Goal: Transaction & Acquisition: Purchase product/service

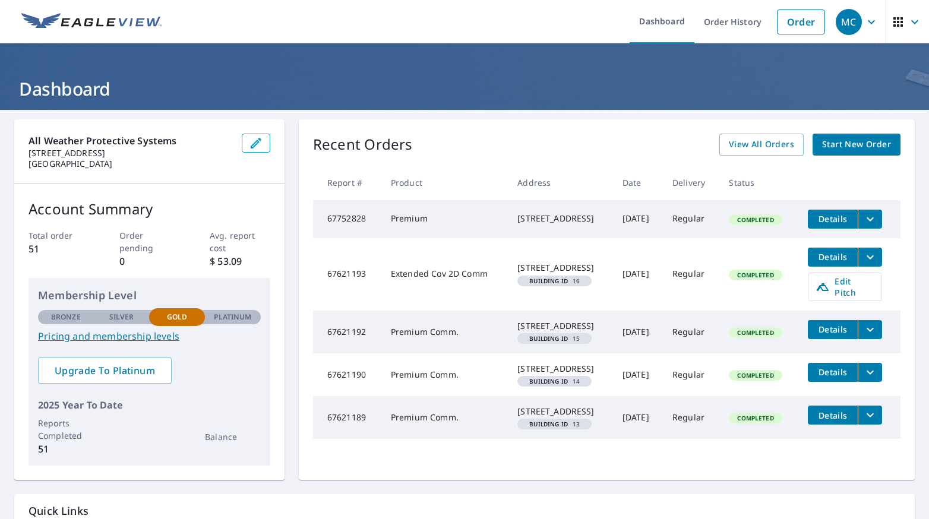
click at [848, 142] on span "Start New Order" at bounding box center [856, 144] width 69 height 15
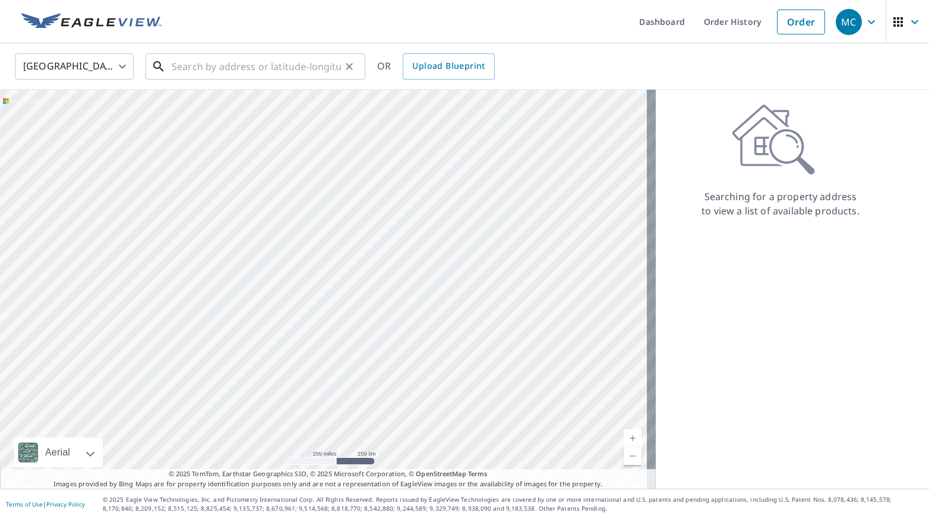
click at [204, 62] on input "text" at bounding box center [256, 66] width 169 height 33
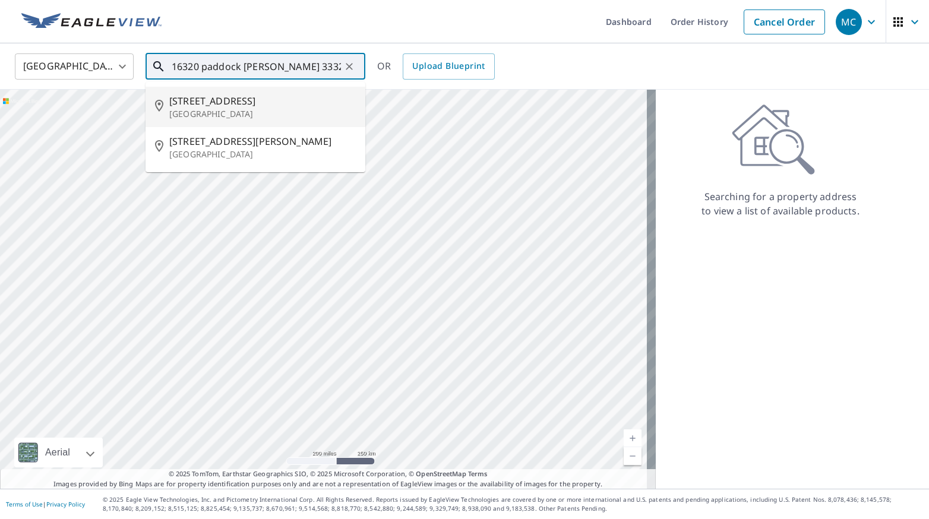
click at [251, 109] on p "[GEOGRAPHIC_DATA]" at bounding box center [262, 114] width 187 height 12
type input "[STREET_ADDRESS][PERSON_NAME]"
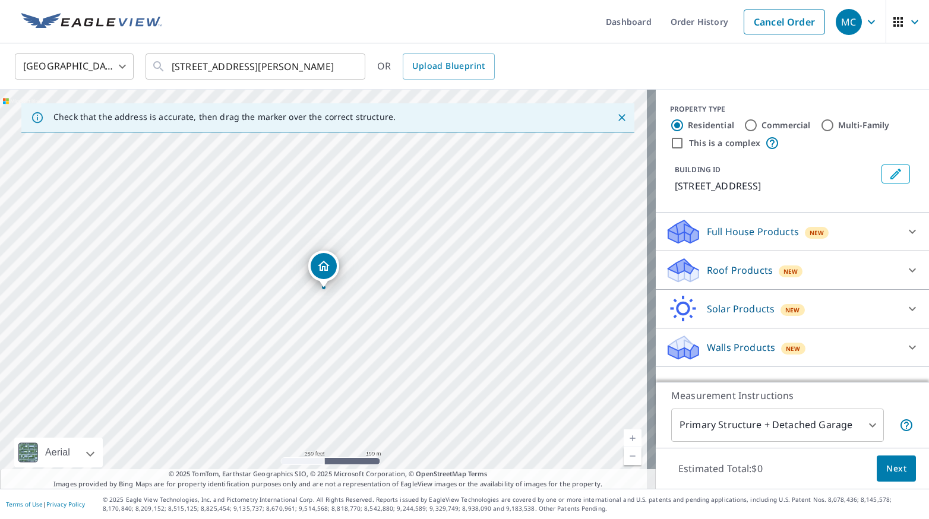
click at [707, 264] on p "Roof Products" at bounding box center [740, 270] width 66 height 14
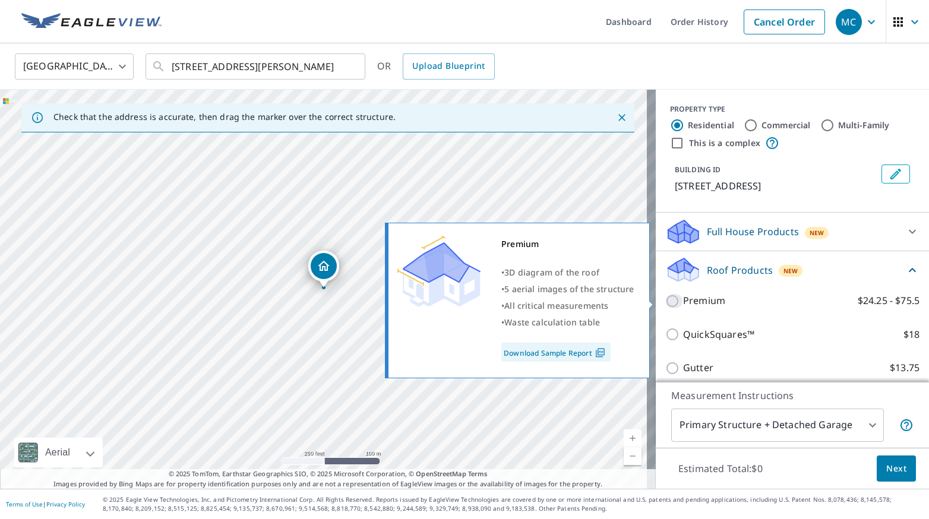
click at [666, 299] on input "Premium $24.25 - $75.5" at bounding box center [674, 301] width 18 height 14
checkbox input "true"
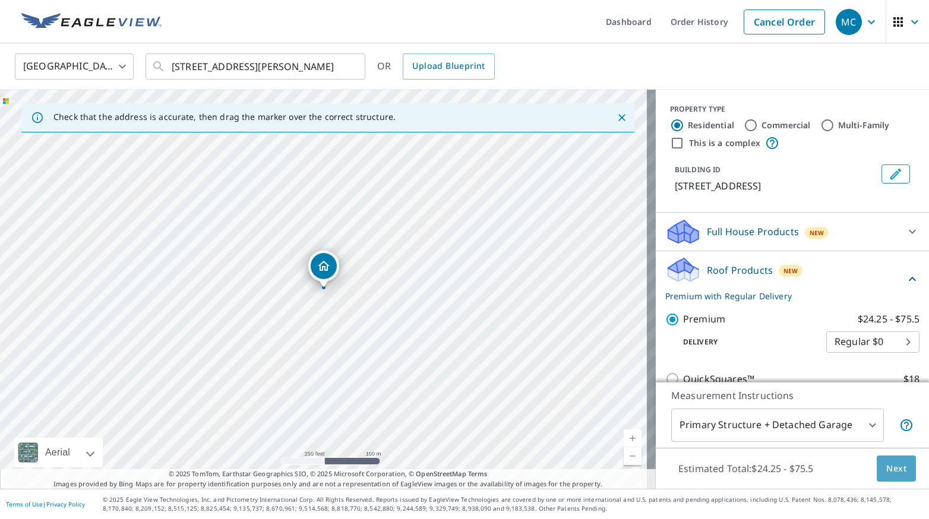
click at [889, 467] on span "Next" at bounding box center [896, 469] width 20 height 15
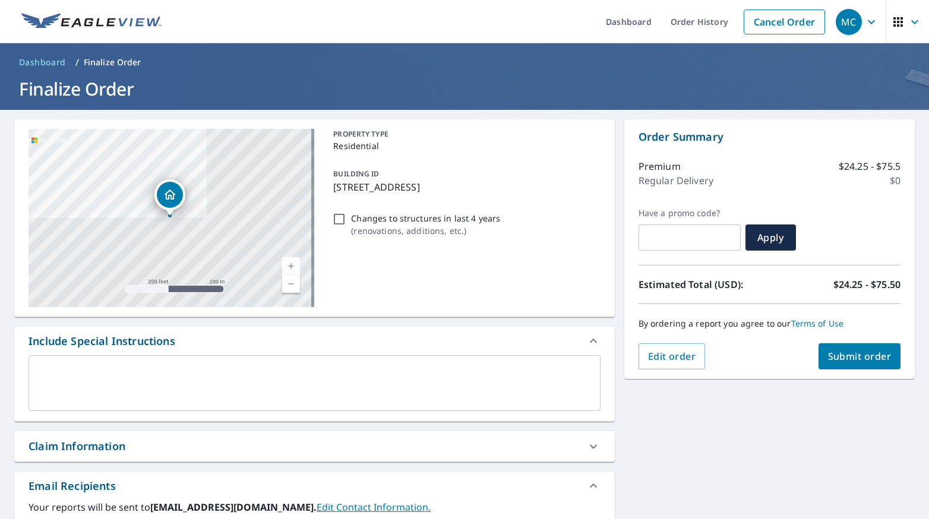
click at [856, 353] on span "Submit order" at bounding box center [860, 356] width 64 height 13
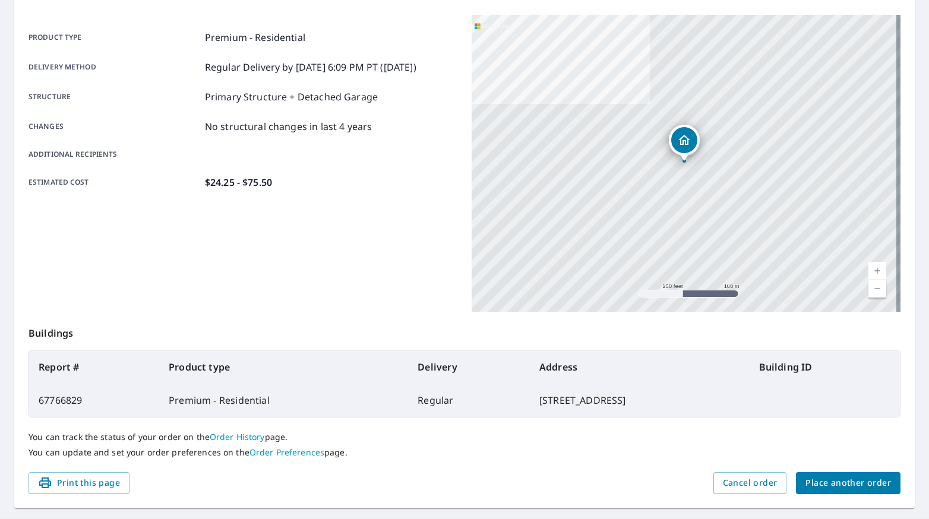
scroll to position [179, 0]
